Goal: Information Seeking & Learning: Understand process/instructions

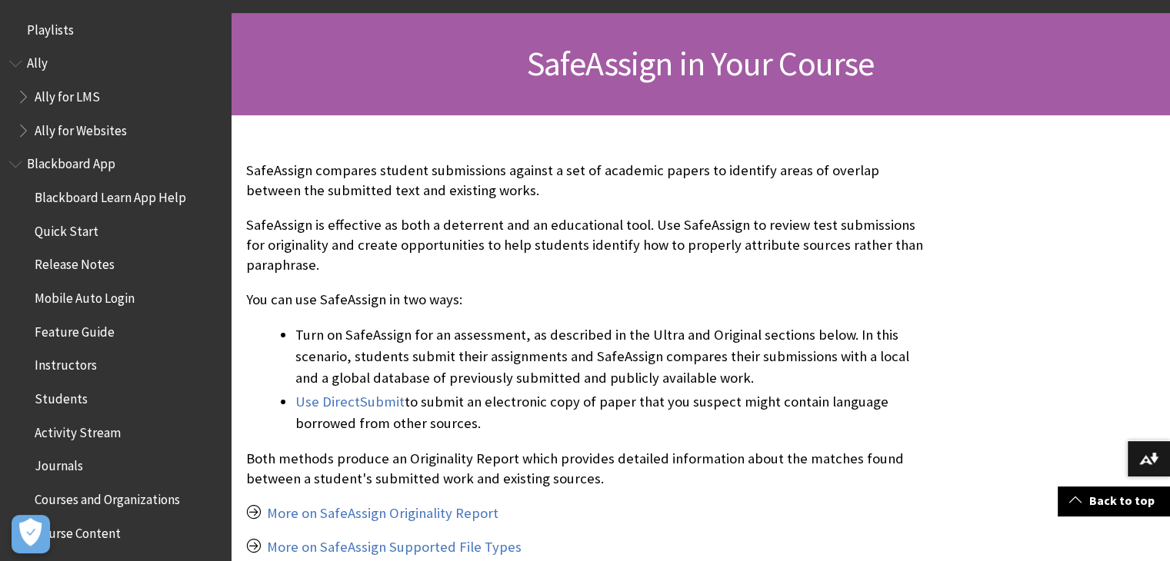
scroll to position [1846, 0]
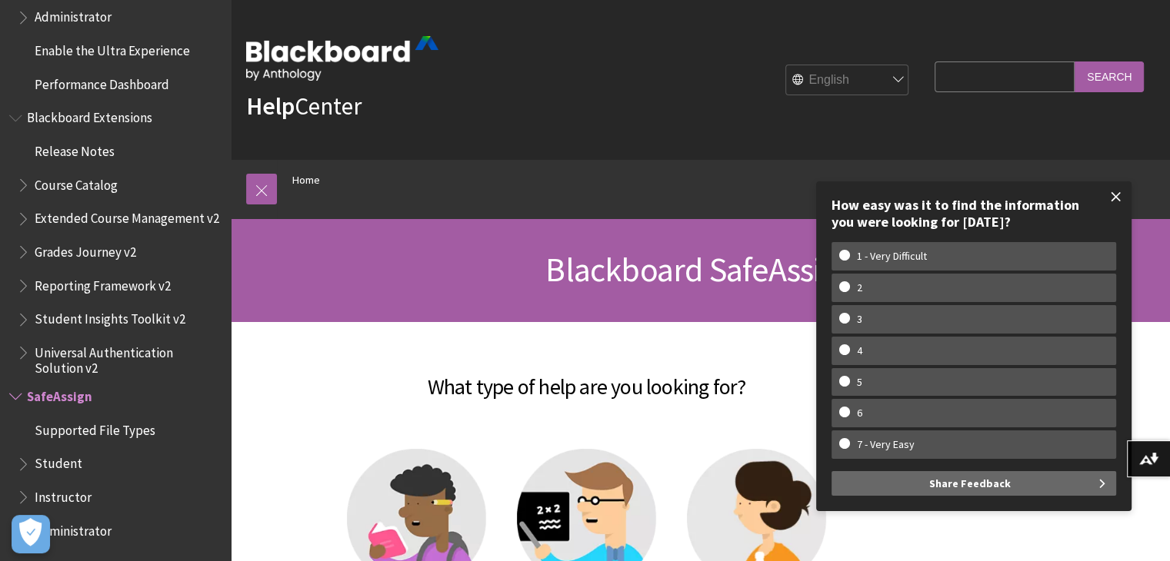
click at [1113, 202] on span at bounding box center [1116, 197] width 32 height 32
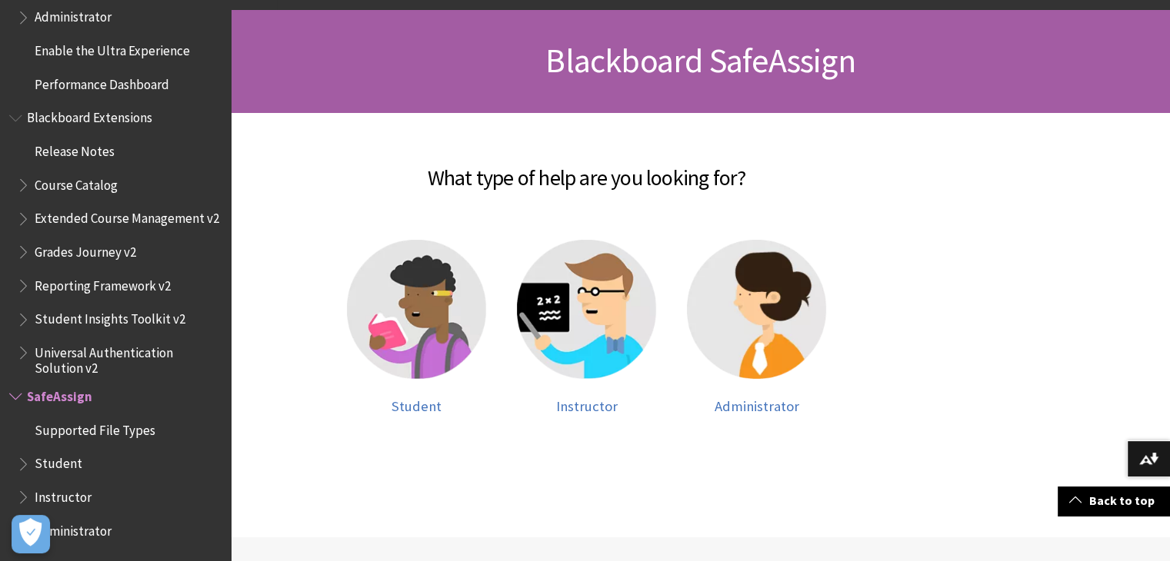
scroll to position [348, 0]
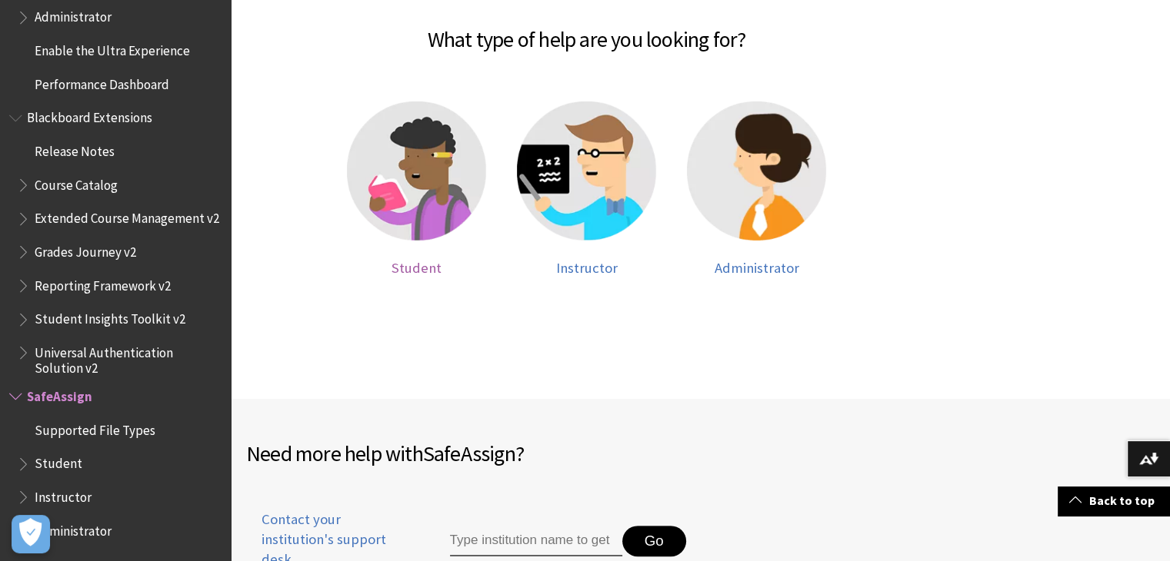
click at [446, 145] on img at bounding box center [416, 171] width 139 height 139
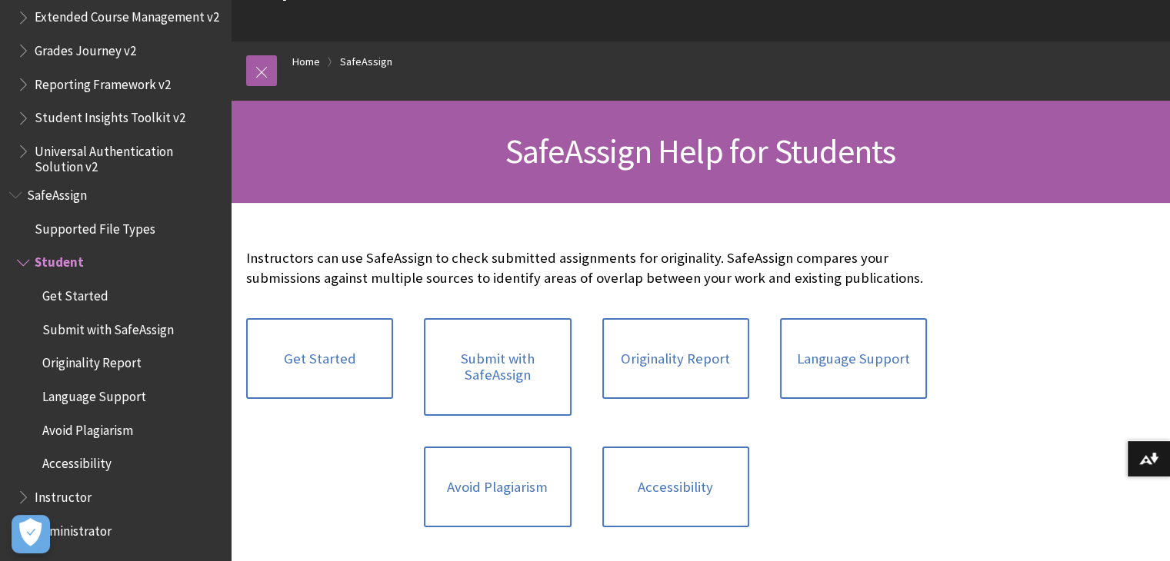
scroll to position [119, 0]
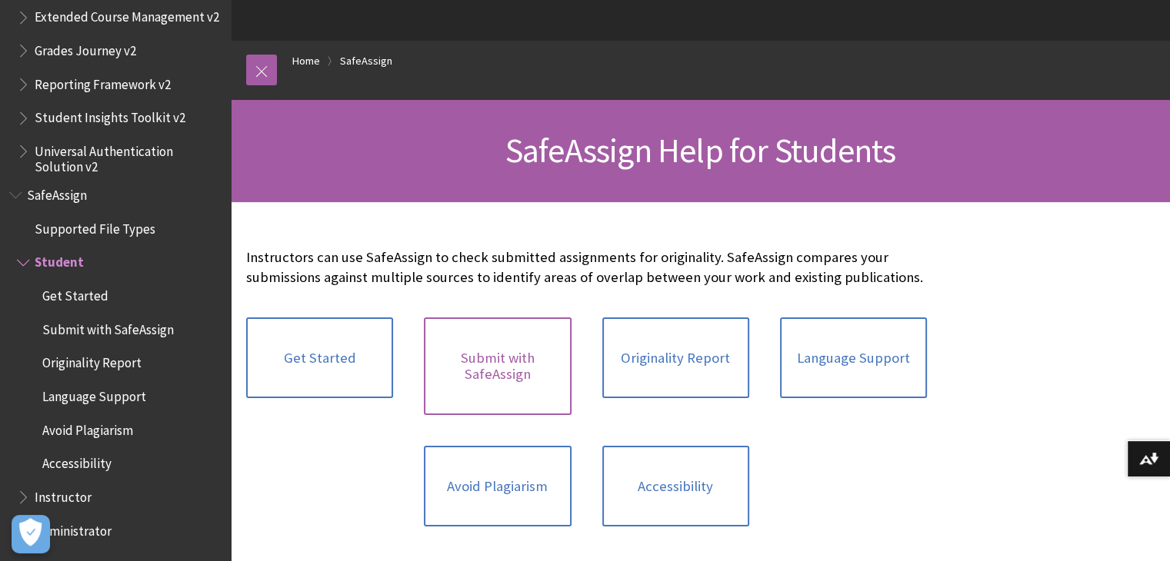
click at [506, 370] on link "Submit with SafeAssign" at bounding box center [497, 367] width 147 height 98
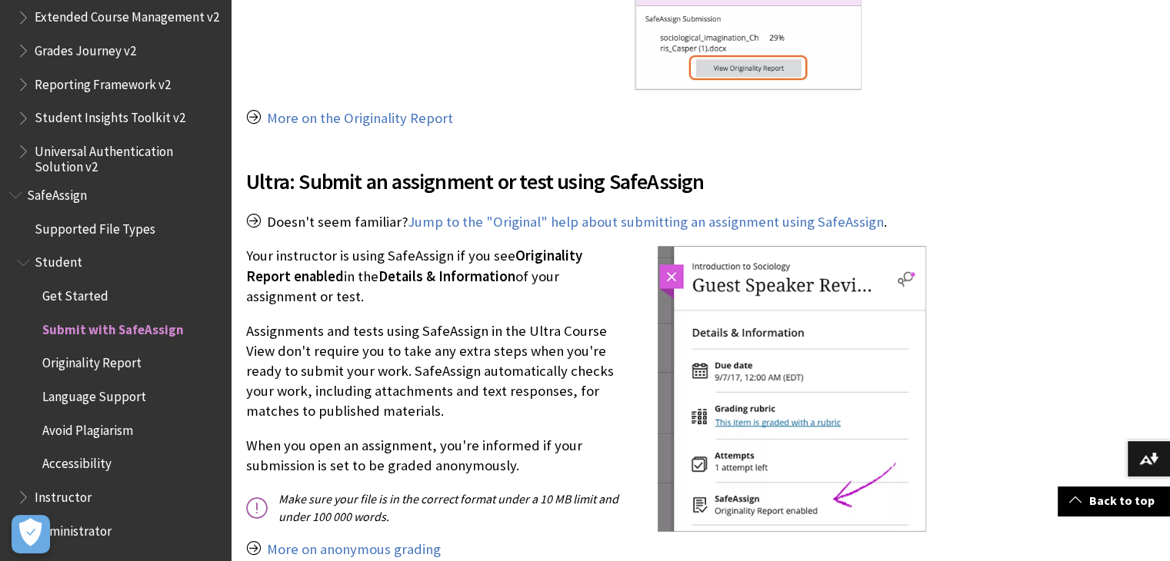
scroll to position [1663, 0]
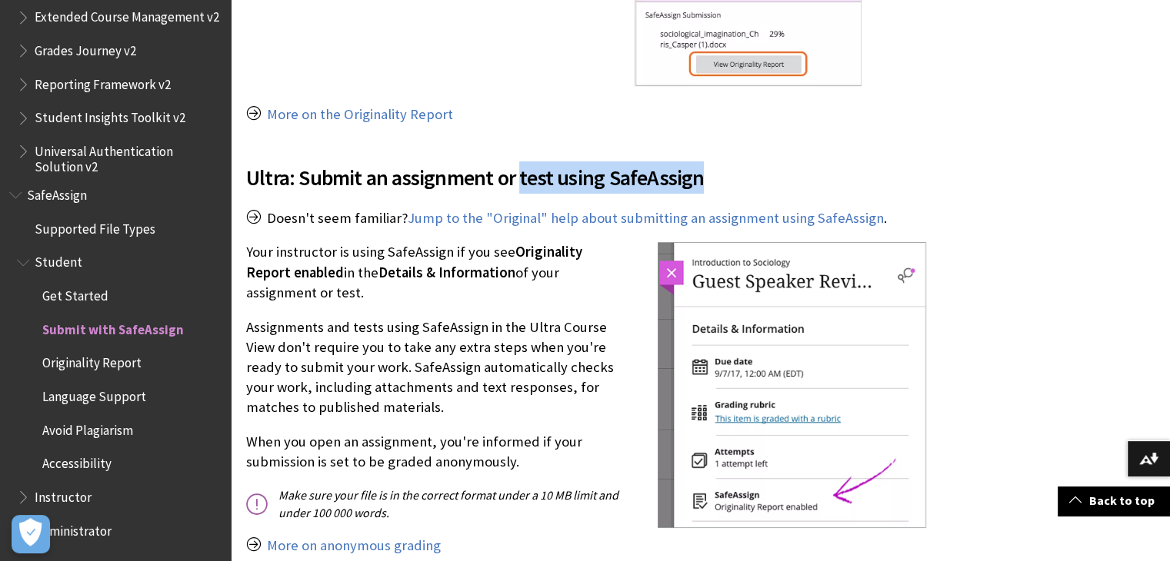
drag, startPoint x: 521, startPoint y: 182, endPoint x: 694, endPoint y: 176, distance: 173.1
click at [694, 176] on span "Ultra: Submit an assignment or test using SafeAssign" at bounding box center [586, 177] width 681 height 32
copy span "test using SafeAssign"
